Goal: Transaction & Acquisition: Purchase product/service

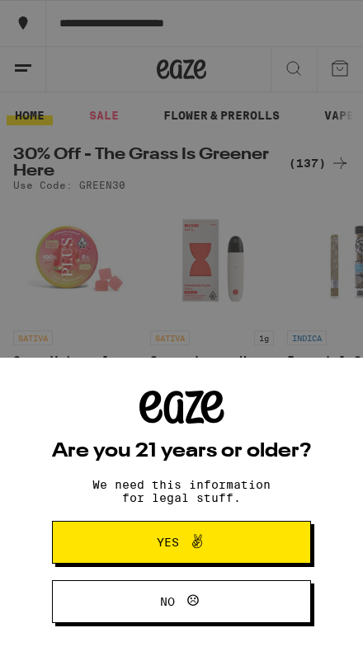
click at [236, 542] on span "Yes" at bounding box center [181, 542] width 125 height 21
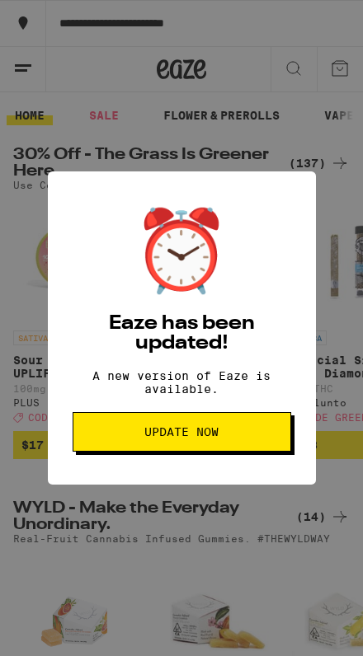
click at [257, 438] on span "Update Now" at bounding box center [182, 432] width 190 height 12
click at [240, 561] on div "⏰ Eaze has been updated! A new version of Eaze is available. Update Now" at bounding box center [181, 328] width 363 height 656
click at [245, 539] on div "⏰ Eaze has been updated! A new version of Eaze is available. Update Now" at bounding box center [181, 328] width 363 height 656
click at [240, 447] on button "Update Now" at bounding box center [182, 432] width 218 height 40
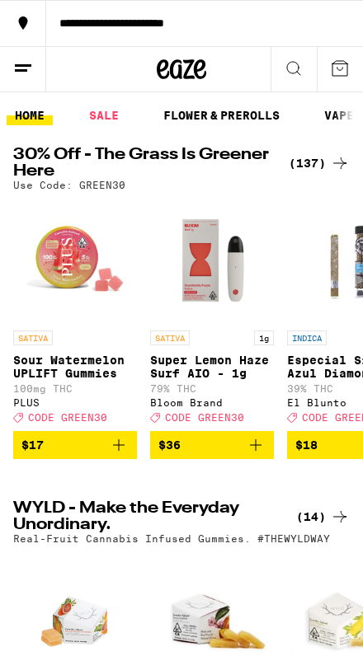
click at [26, 65] on line at bounding box center [23, 65] width 16 height 0
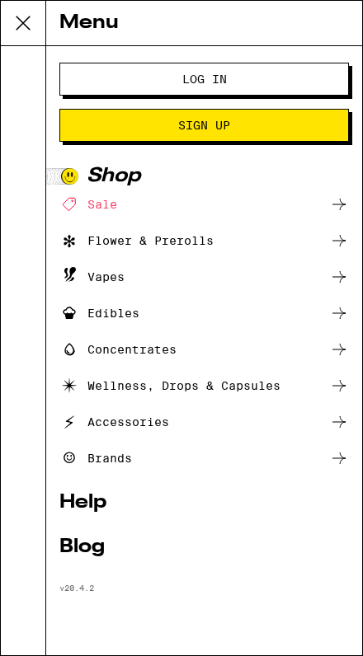
click at [101, 208] on div "Sale" at bounding box center [88, 204] width 58 height 20
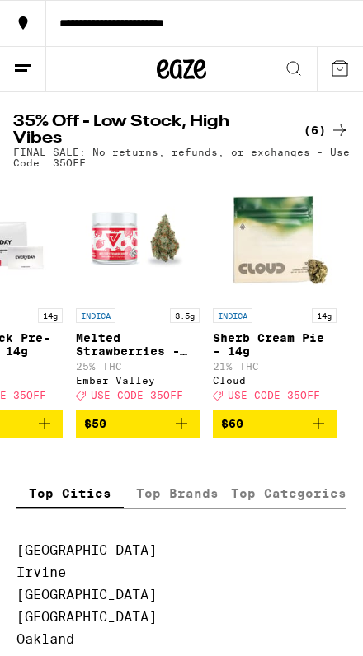
scroll to position [0, 485]
click at [300, 70] on icon at bounding box center [293, 69] width 20 height 20
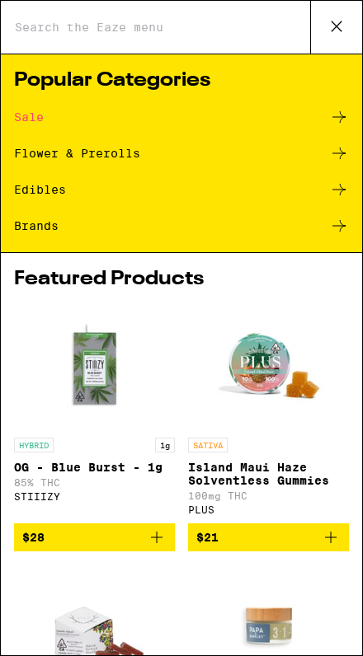
scroll to position [0, 0]
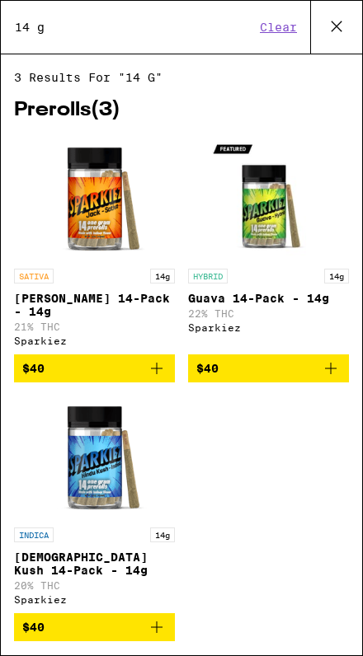
type input "14 g"
click at [335, 364] on icon "Add to bag" at bounding box center [331, 368] width 20 height 20
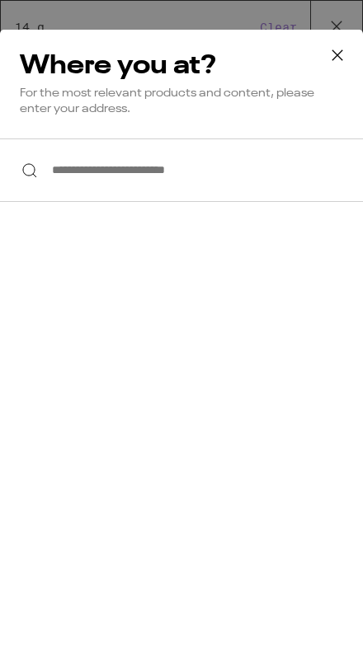
click at [78, 173] on input "**********" at bounding box center [181, 169] width 363 height 63
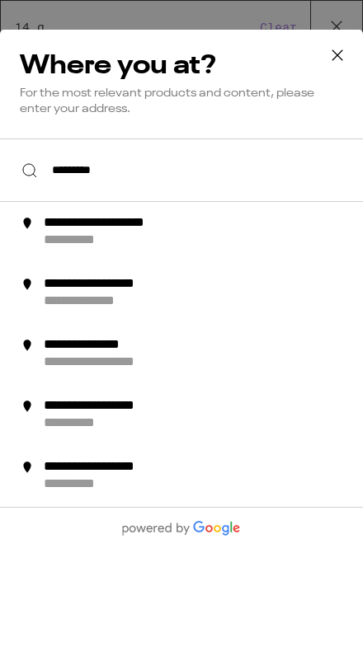
click at [63, 232] on div "**********" at bounding box center [129, 223] width 171 height 17
type input "**********"
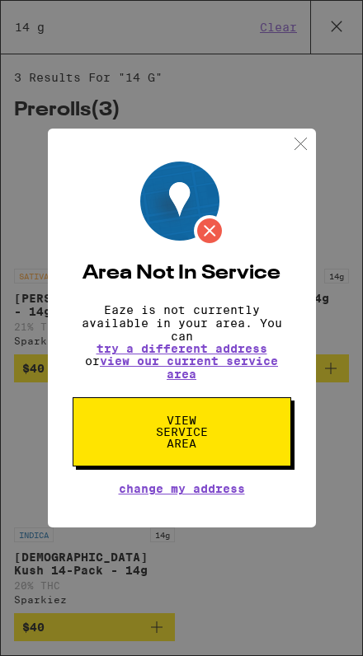
click at [135, 371] on link "view our current service area" at bounding box center [189, 367] width 178 height 26
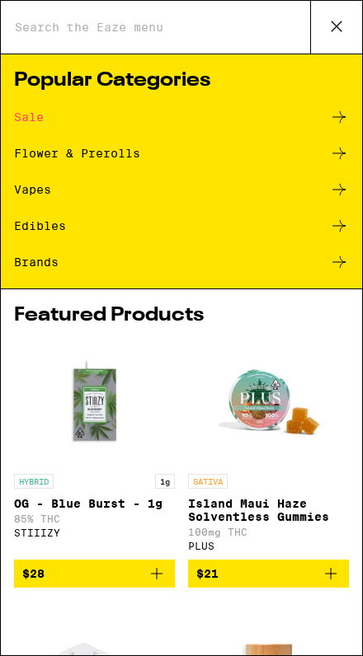
scroll to position [-2, 0]
